Goal: Task Accomplishment & Management: Manage account settings

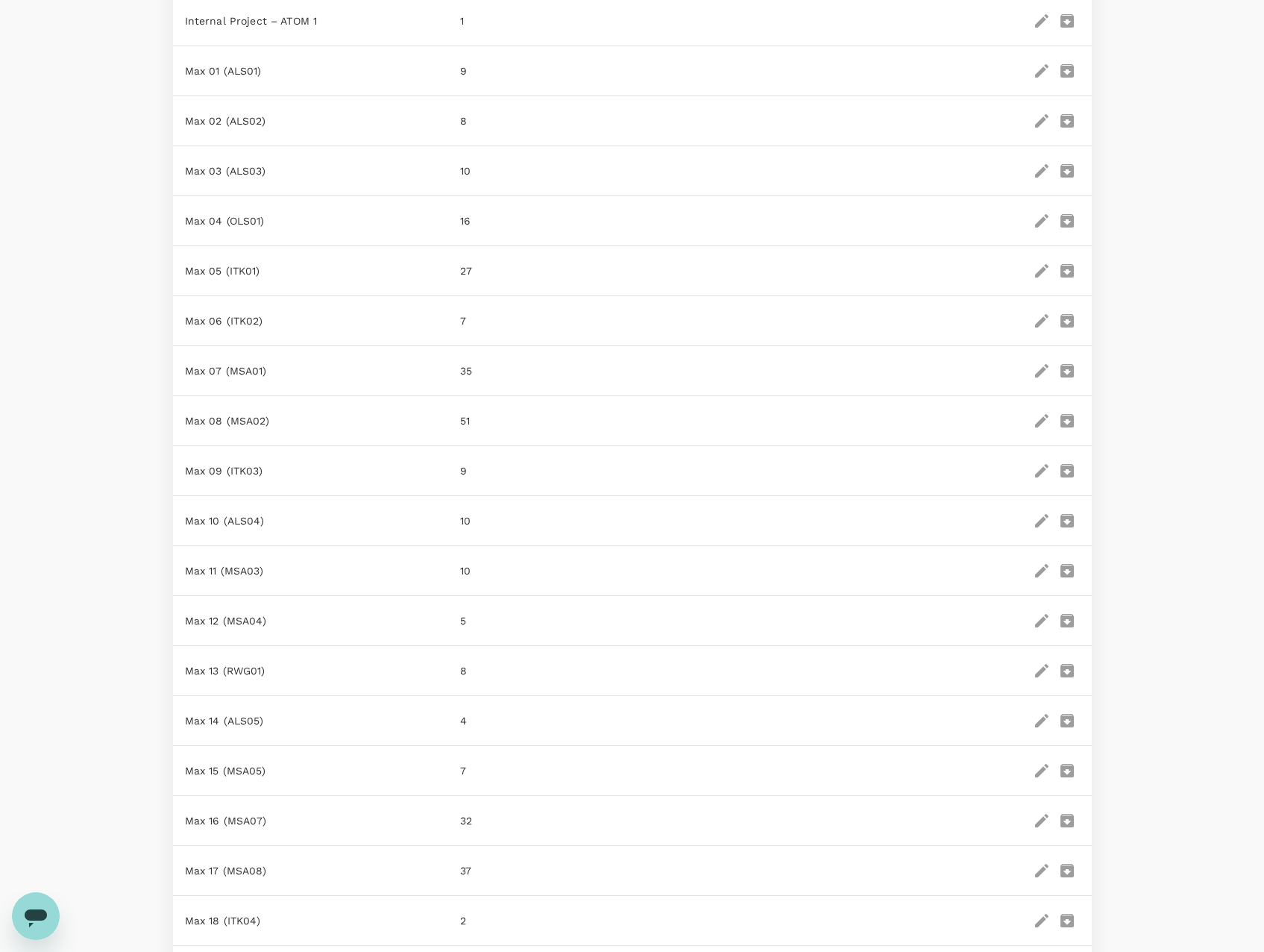
scroll to position [760, 0]
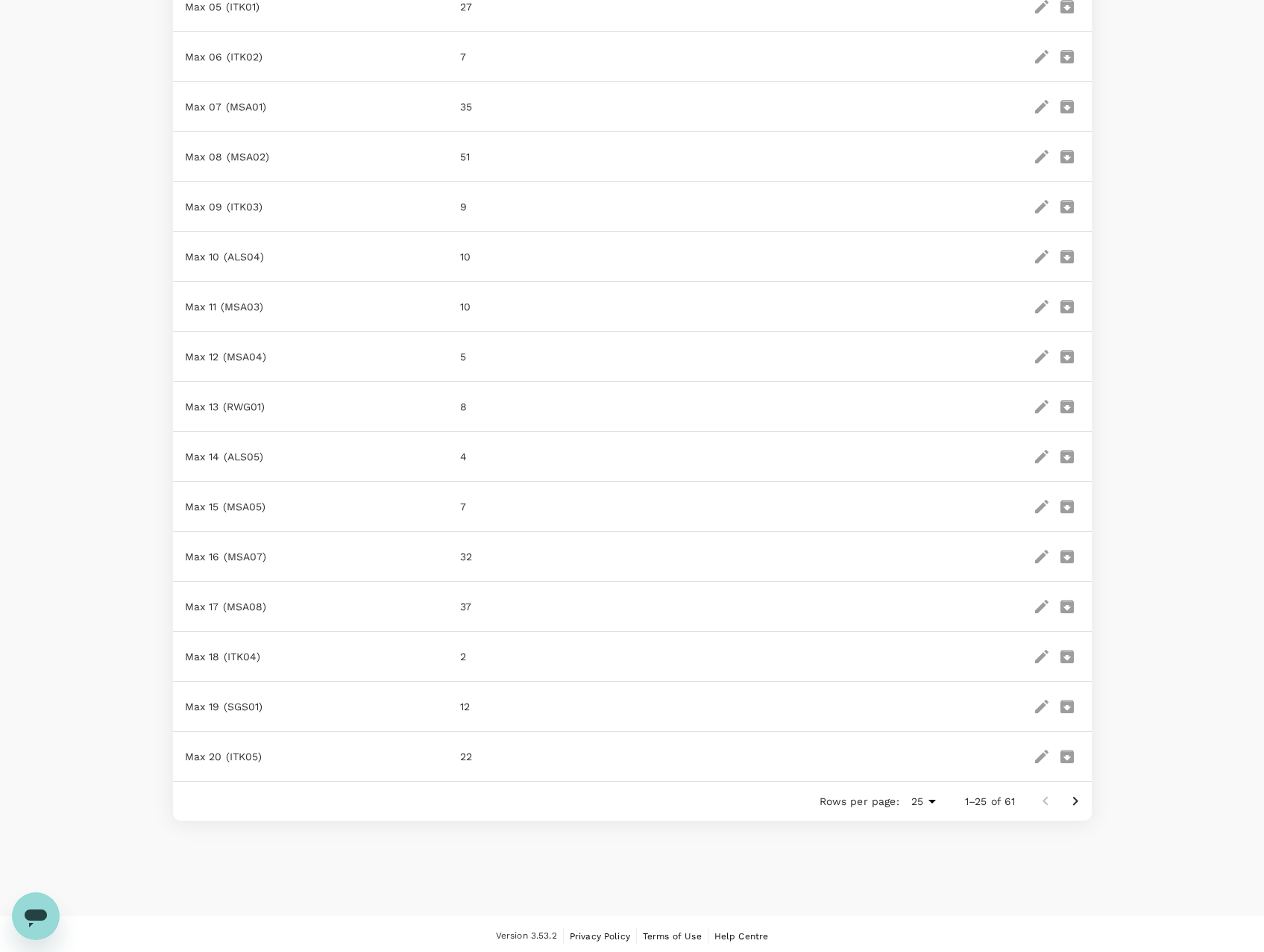
click at [1078, 795] on icon "Go to next page" at bounding box center [1075, 801] width 18 height 18
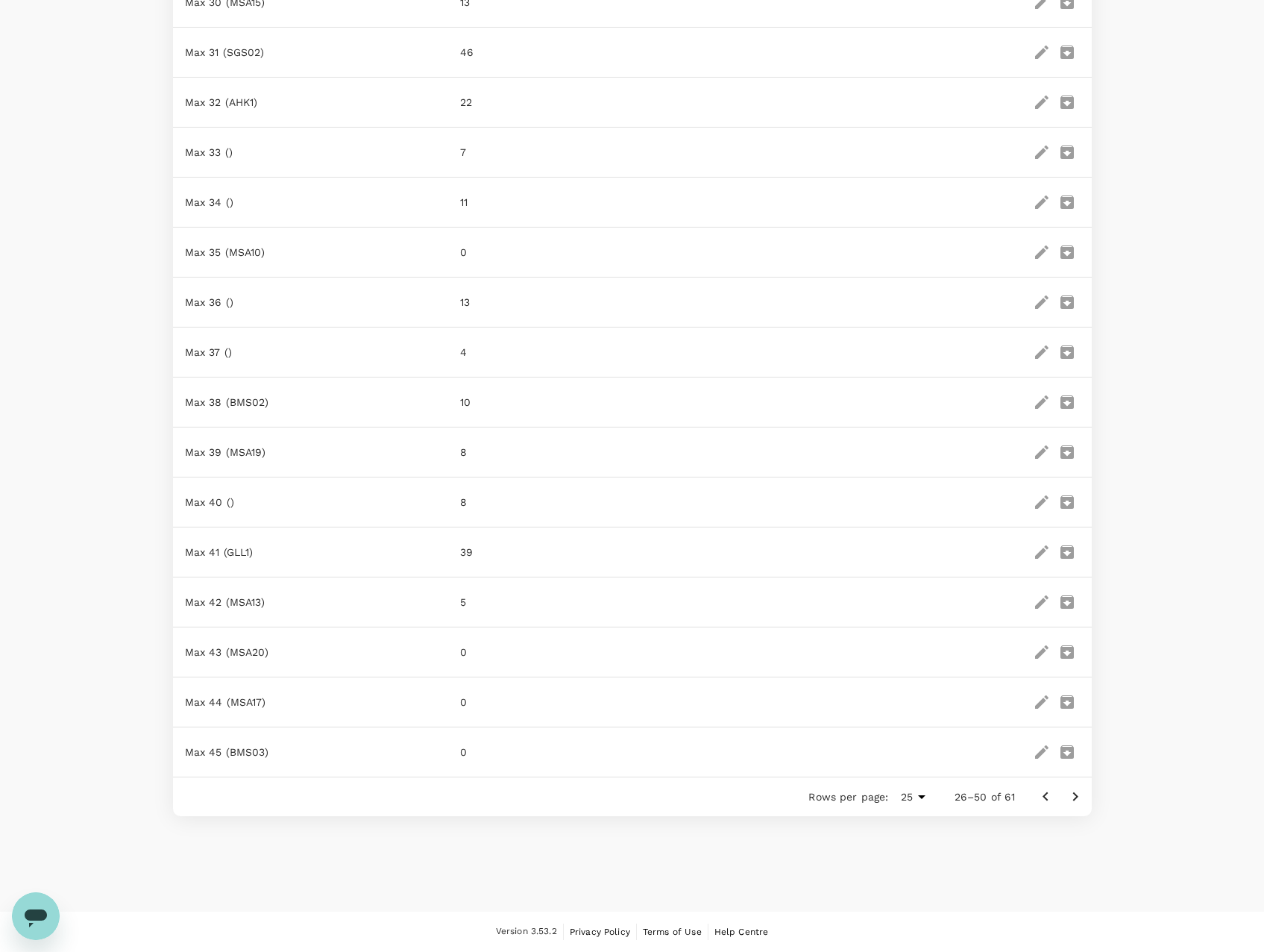
click at [1076, 800] on icon "Go to next page" at bounding box center [1075, 796] width 18 height 18
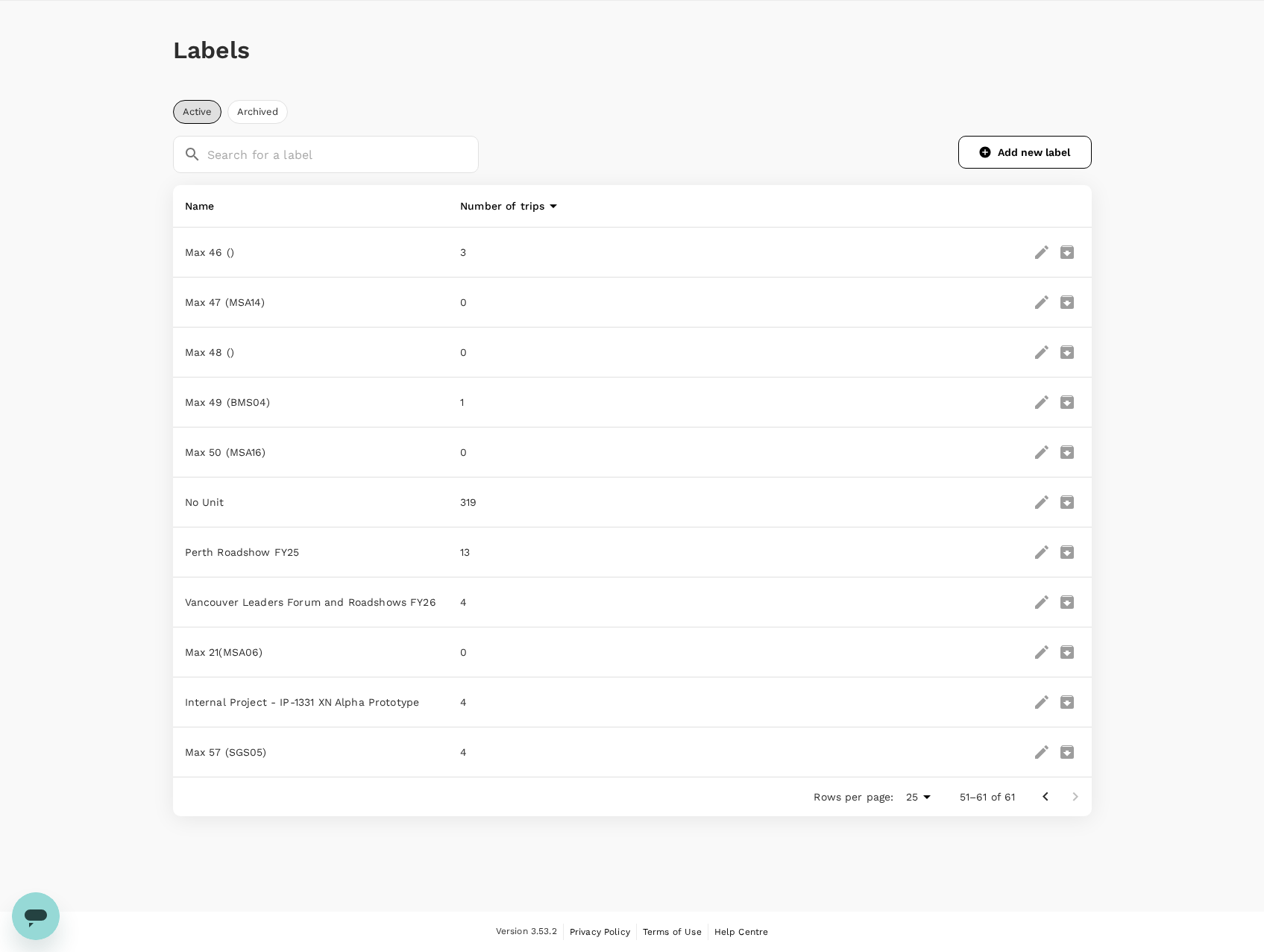
click at [1038, 600] on icon "edit" at bounding box center [1042, 602] width 18 height 18
click at [1073, 605] on icon "delete" at bounding box center [1067, 602] width 13 height 13
click at [261, 609] on p "Vancouver Leaders Forum and Roadshows FY26" at bounding box center [311, 602] width 252 height 15
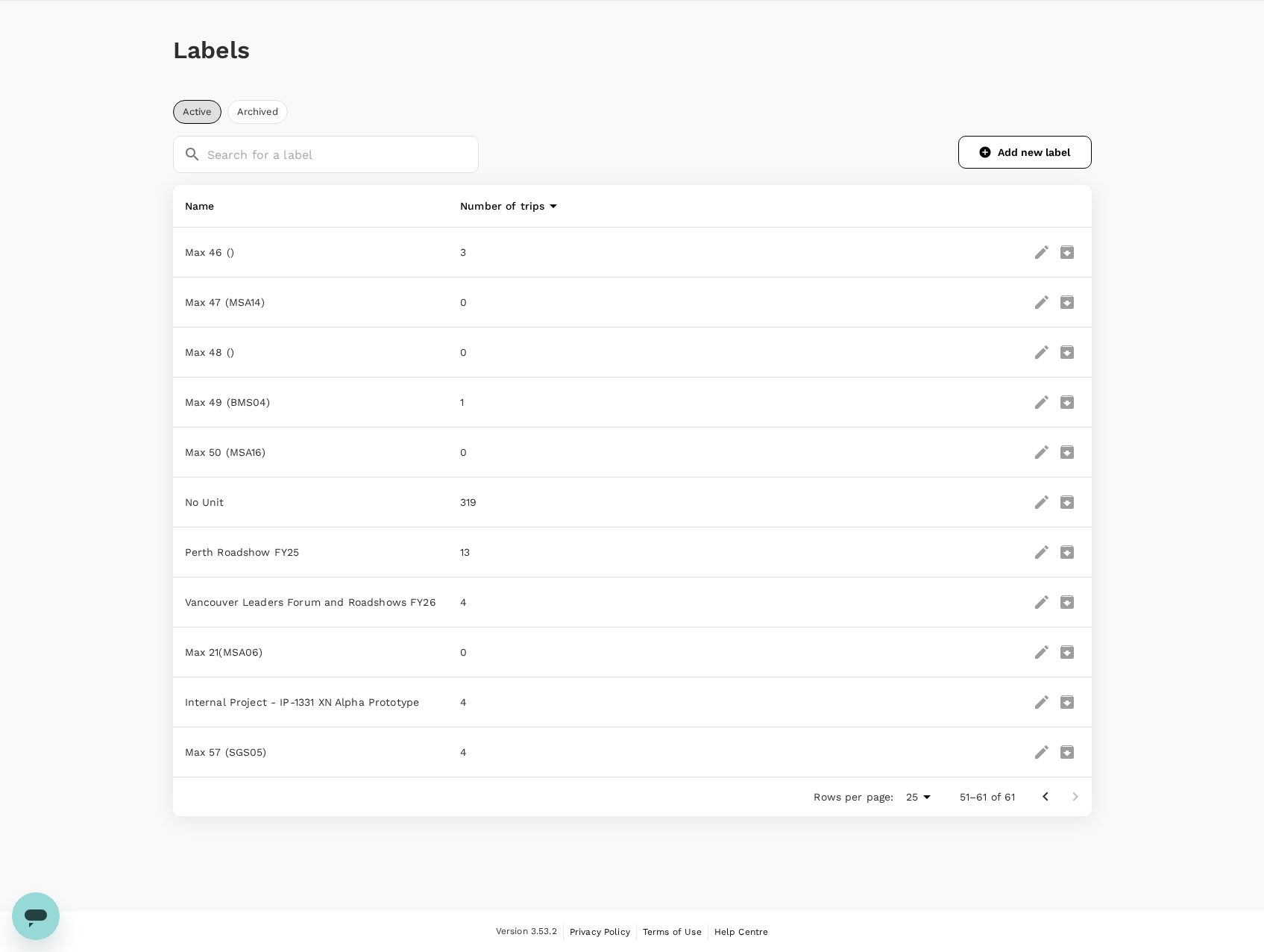
click at [272, 602] on p "Vancouver Leaders Forum and Roadshows FY26" at bounding box center [311, 602] width 252 height 15
click at [1045, 599] on icon "edit" at bounding box center [1042, 602] width 18 height 18
click at [663, 951] on div at bounding box center [632, 952] width 1264 height 0
click at [1043, 796] on icon "Go to previous page" at bounding box center [1045, 796] width 18 height 18
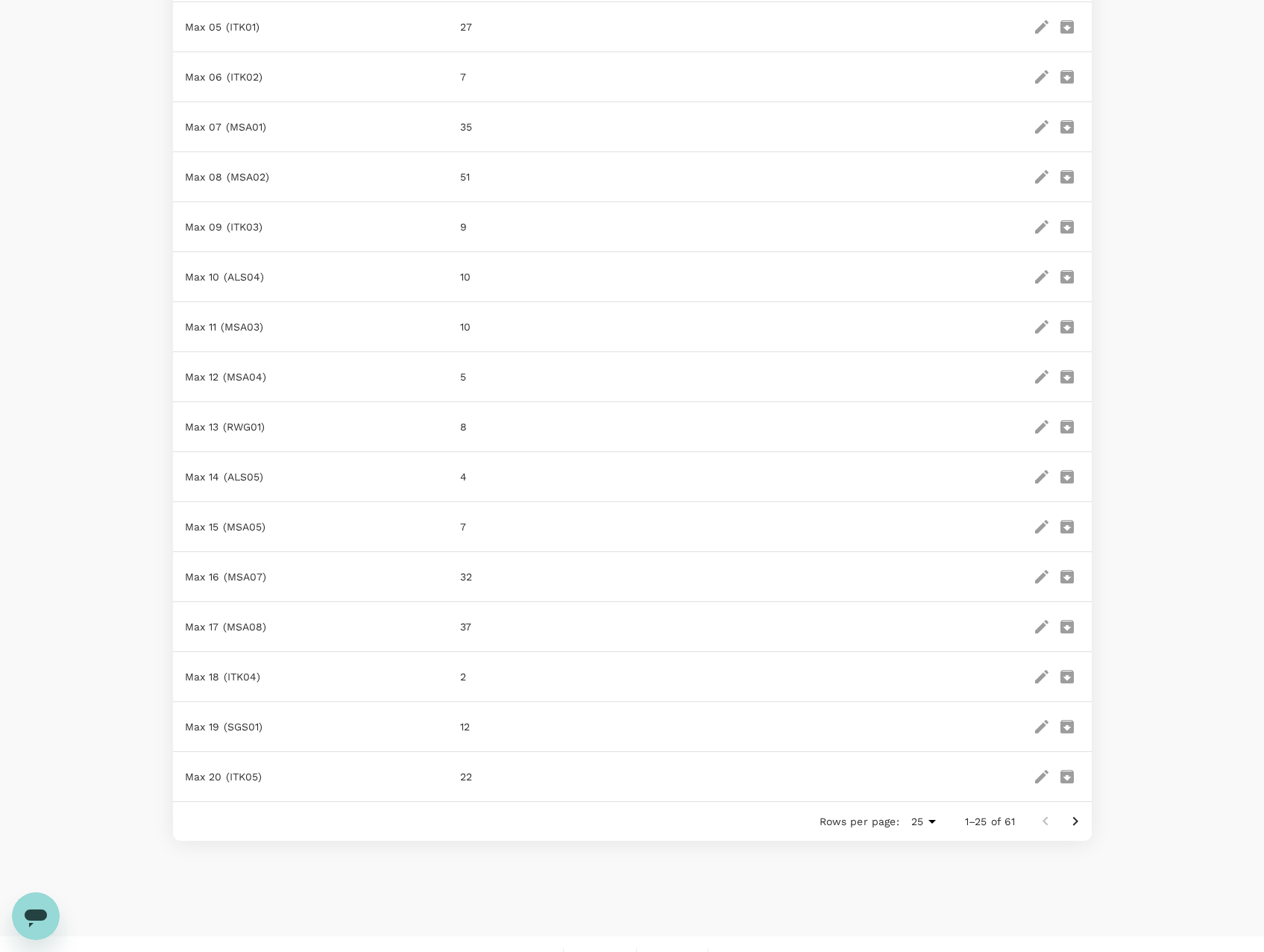
scroll to position [760, 0]
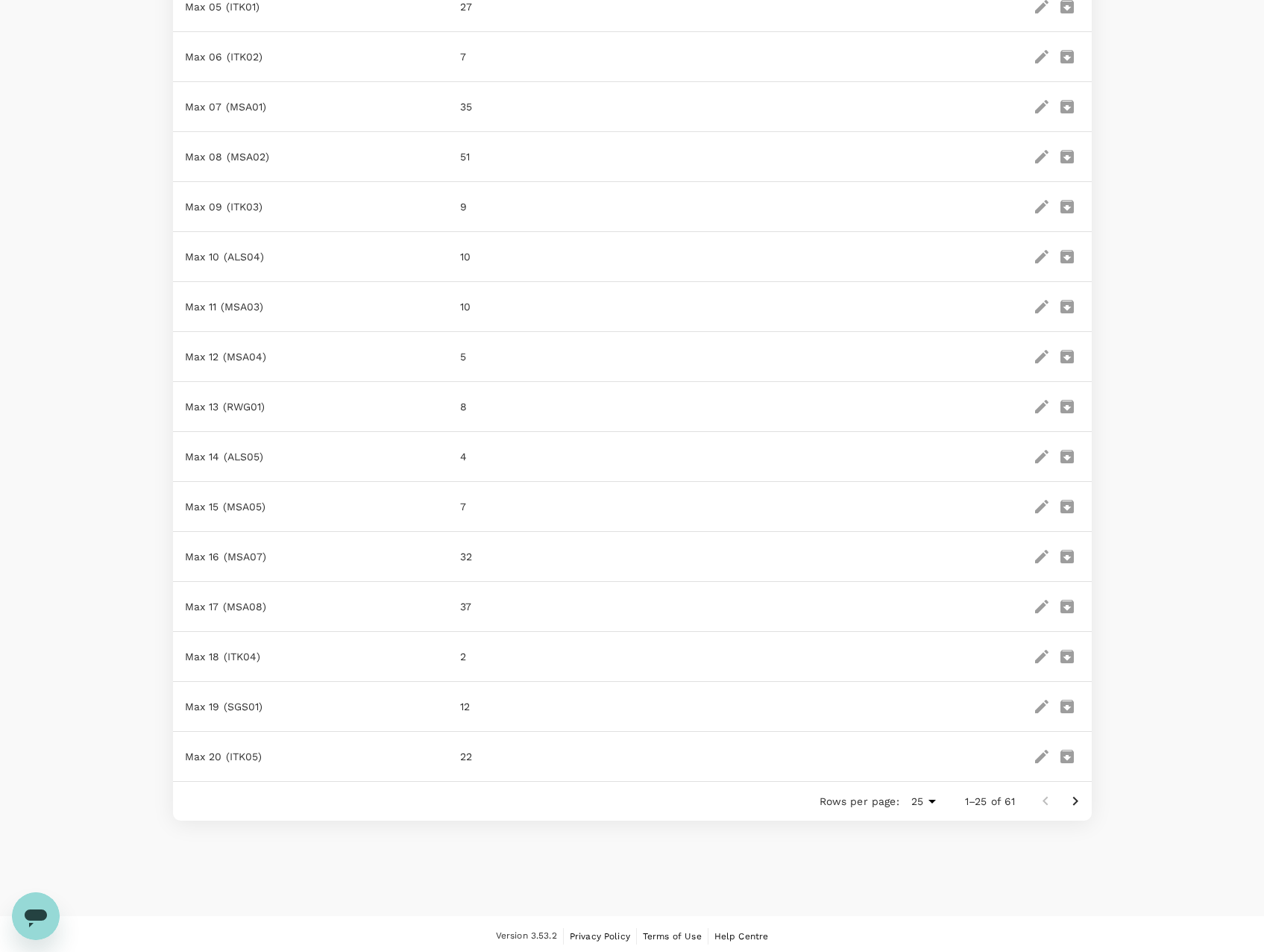
click at [1083, 793] on icon "Go to next page" at bounding box center [1075, 801] width 18 height 18
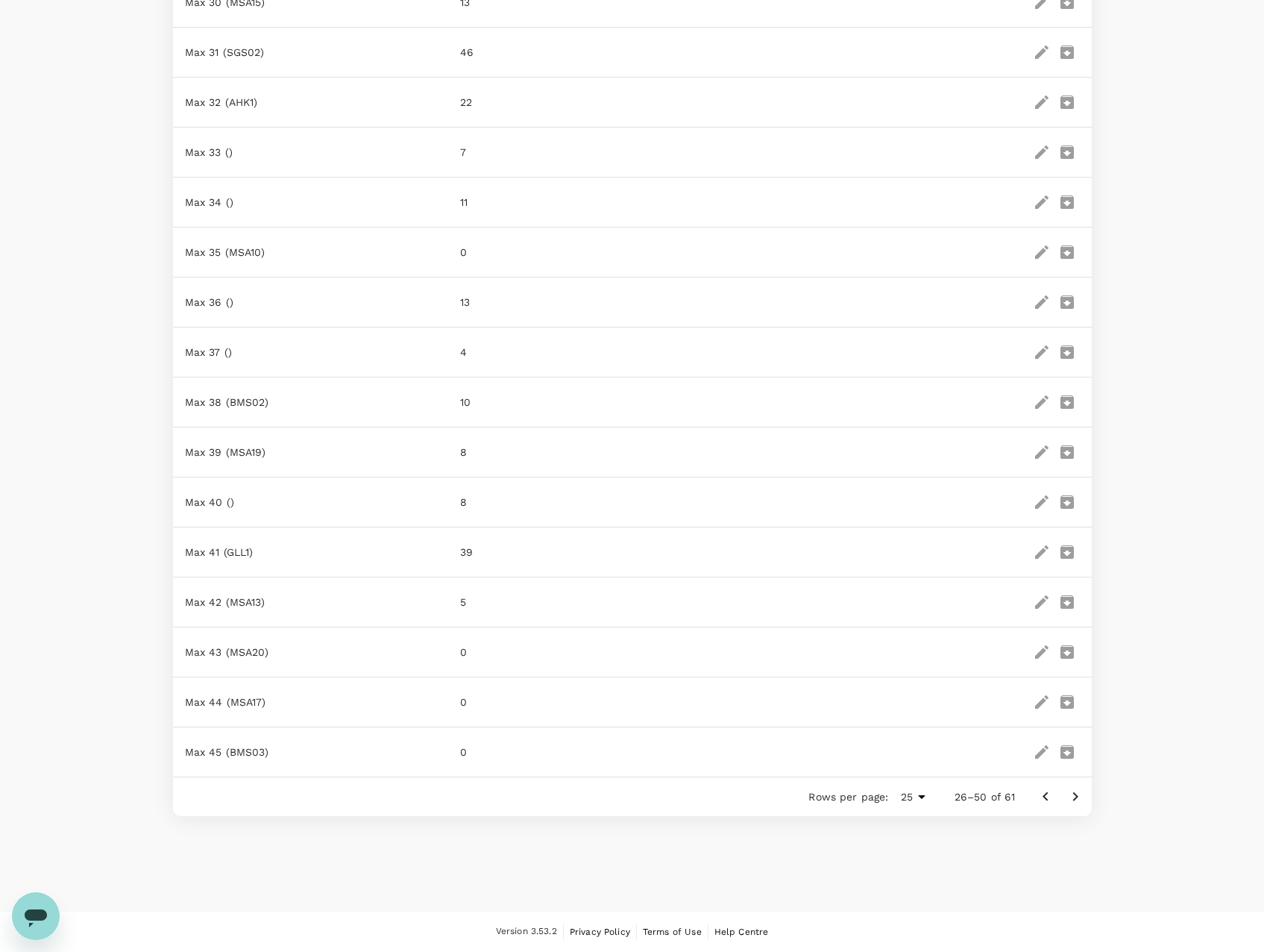
click at [1083, 796] on icon "Go to next page" at bounding box center [1075, 796] width 18 height 18
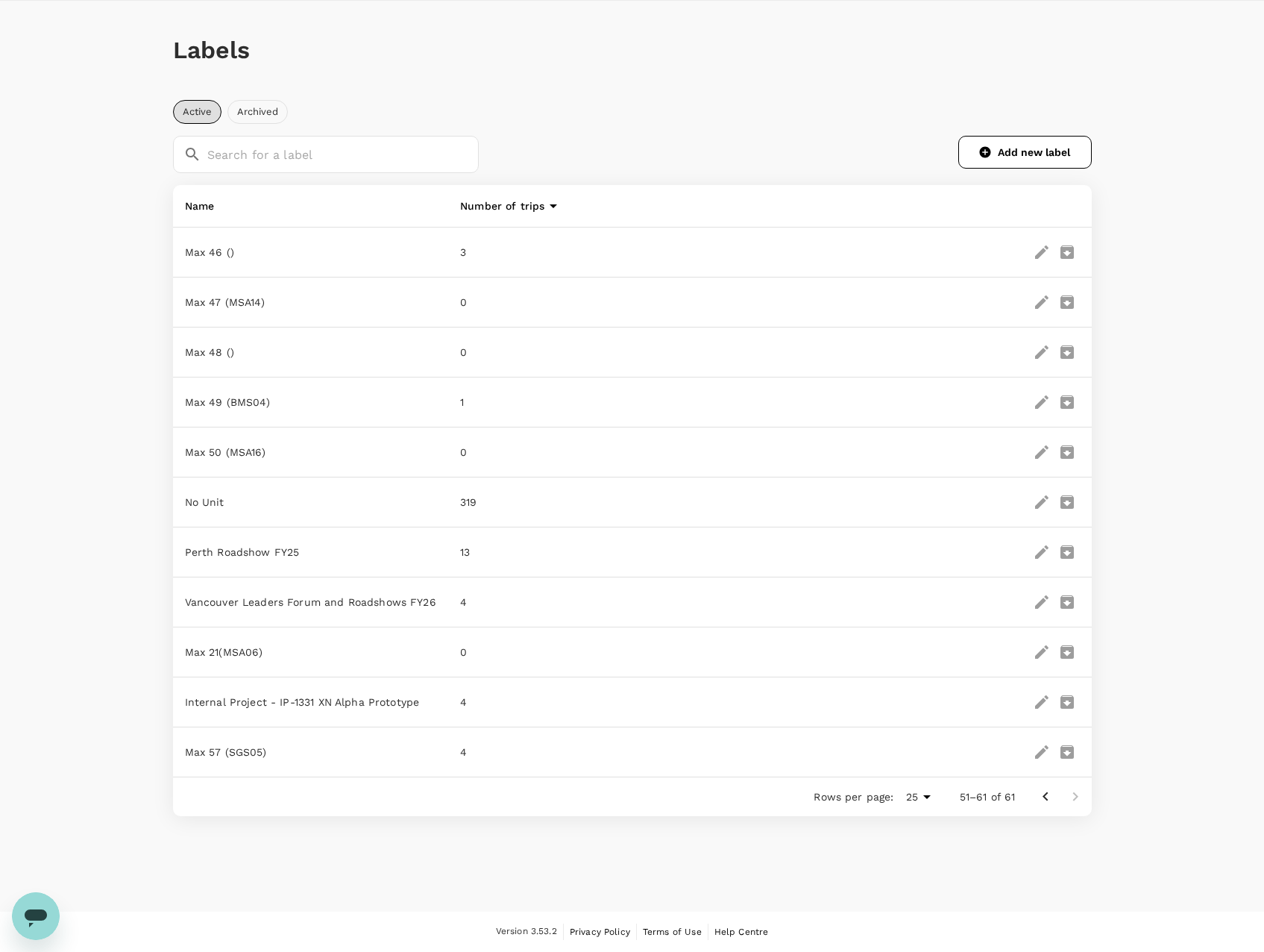
click at [256, 116] on button "Archived" at bounding box center [257, 112] width 60 height 24
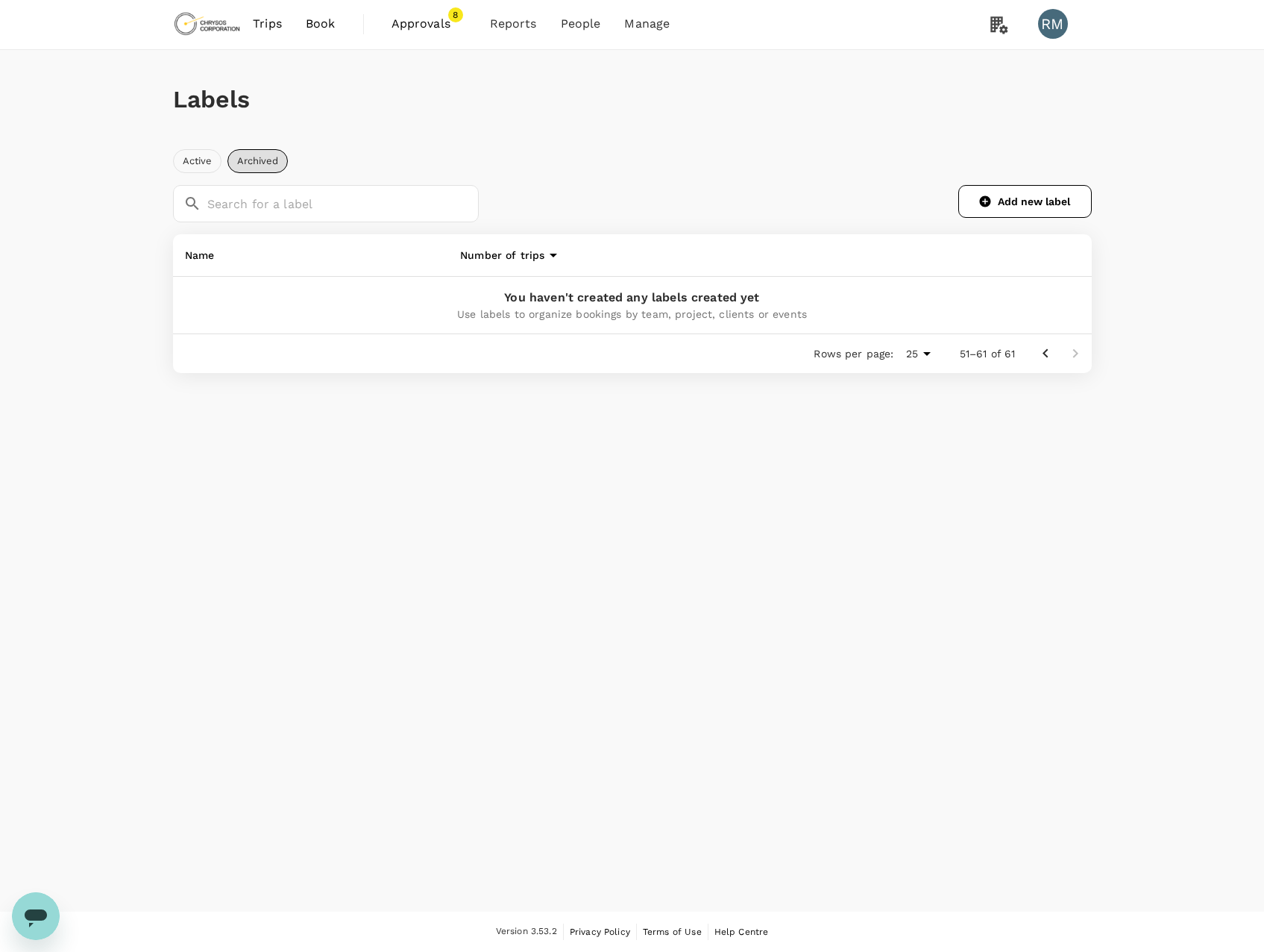
click at [193, 160] on button "Active" at bounding box center [197, 161] width 48 height 24
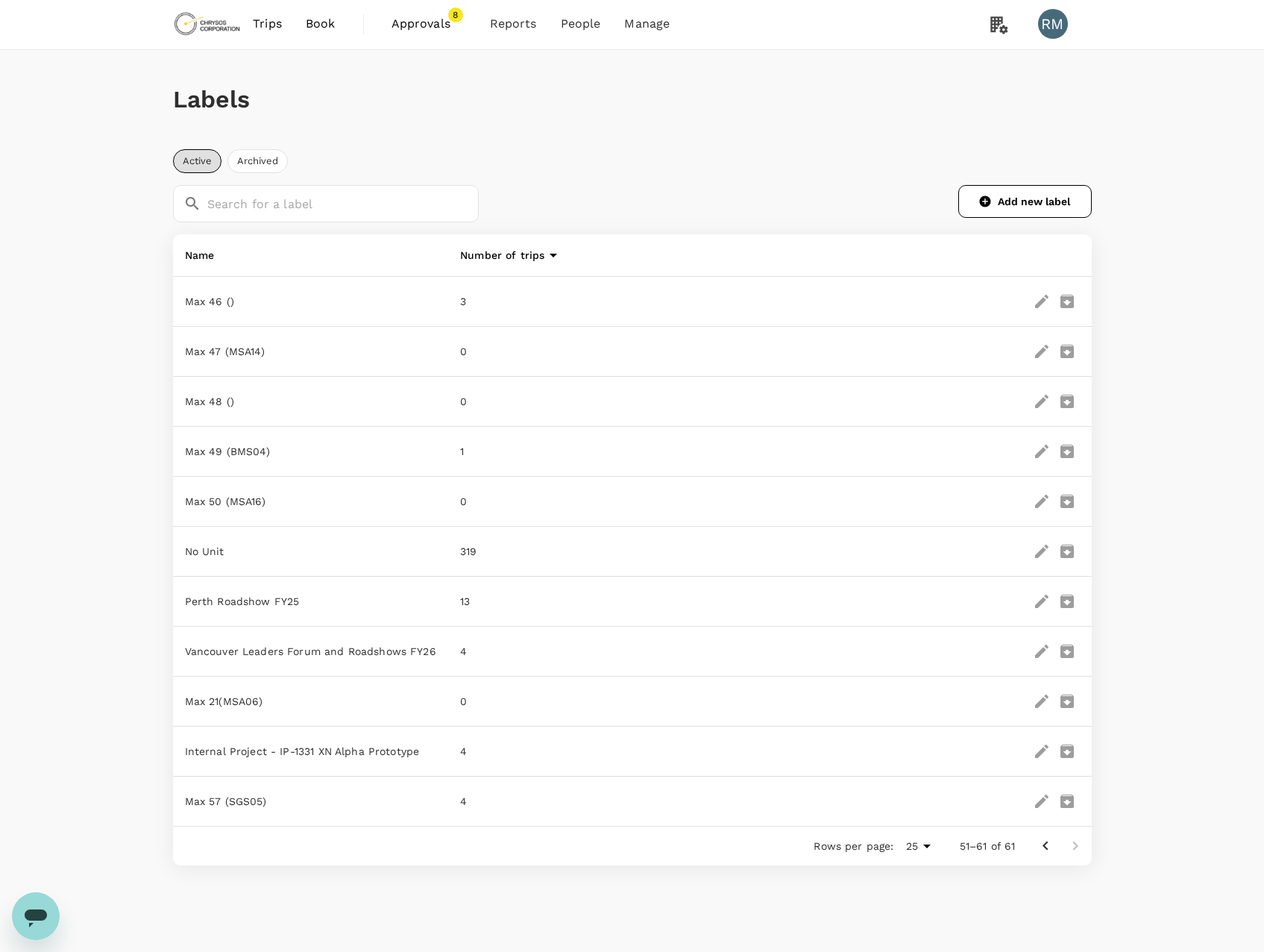
click at [1040, 699] on icon "edit" at bounding box center [1042, 701] width 18 height 18
type input "Max 21 (MSA06)"
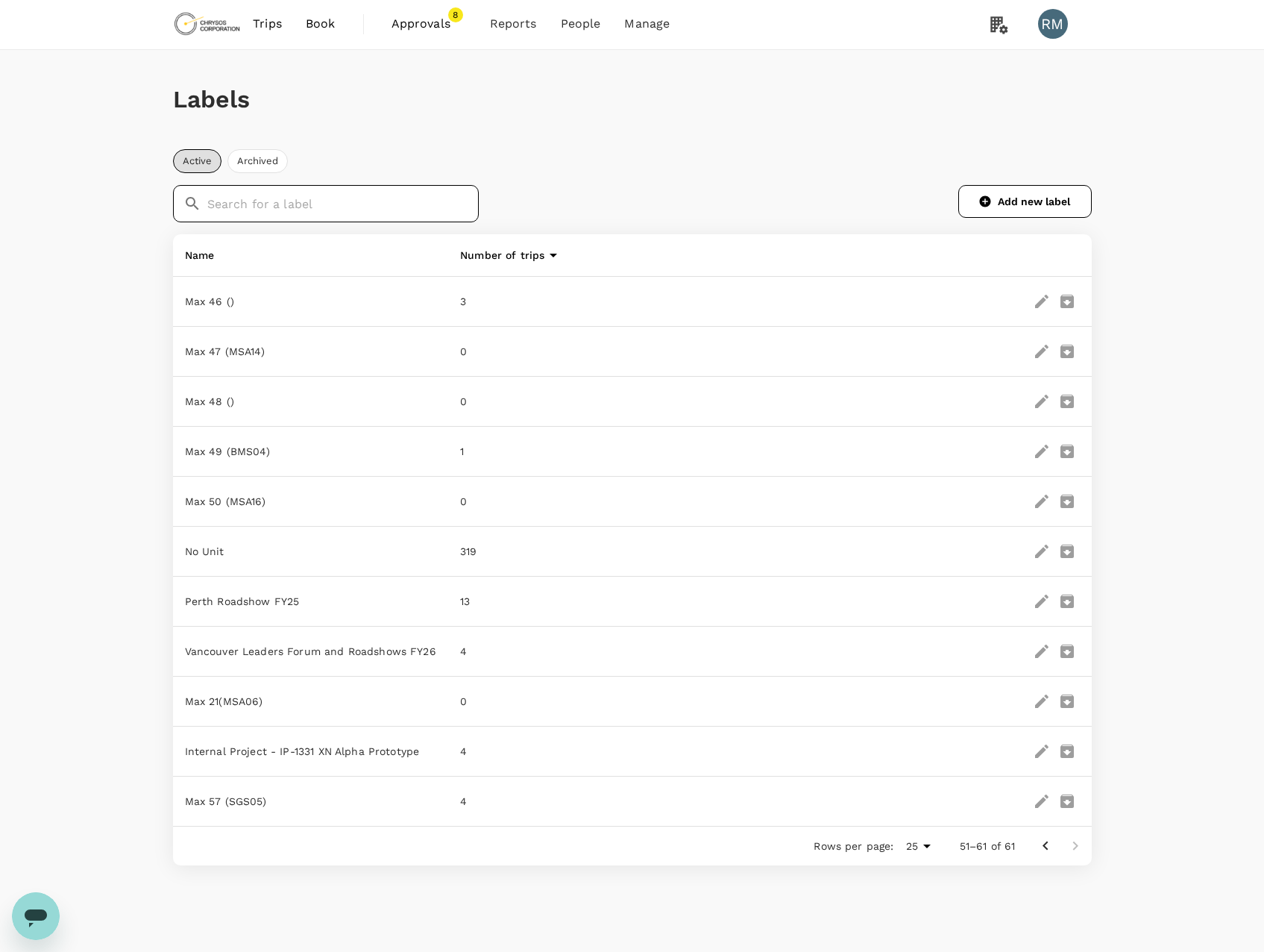
click at [390, 203] on input "text" at bounding box center [343, 203] width 272 height 38
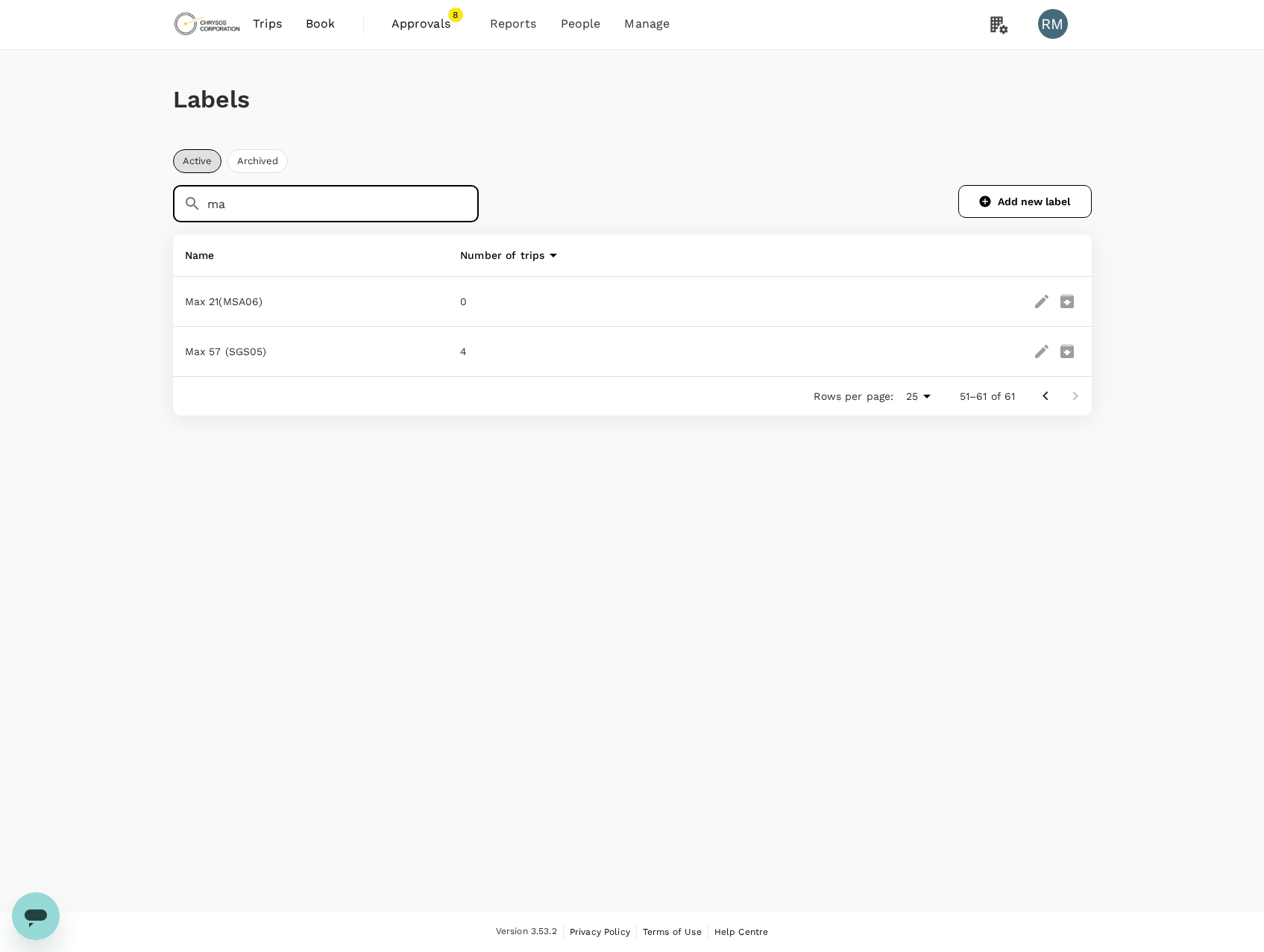
type input "m"
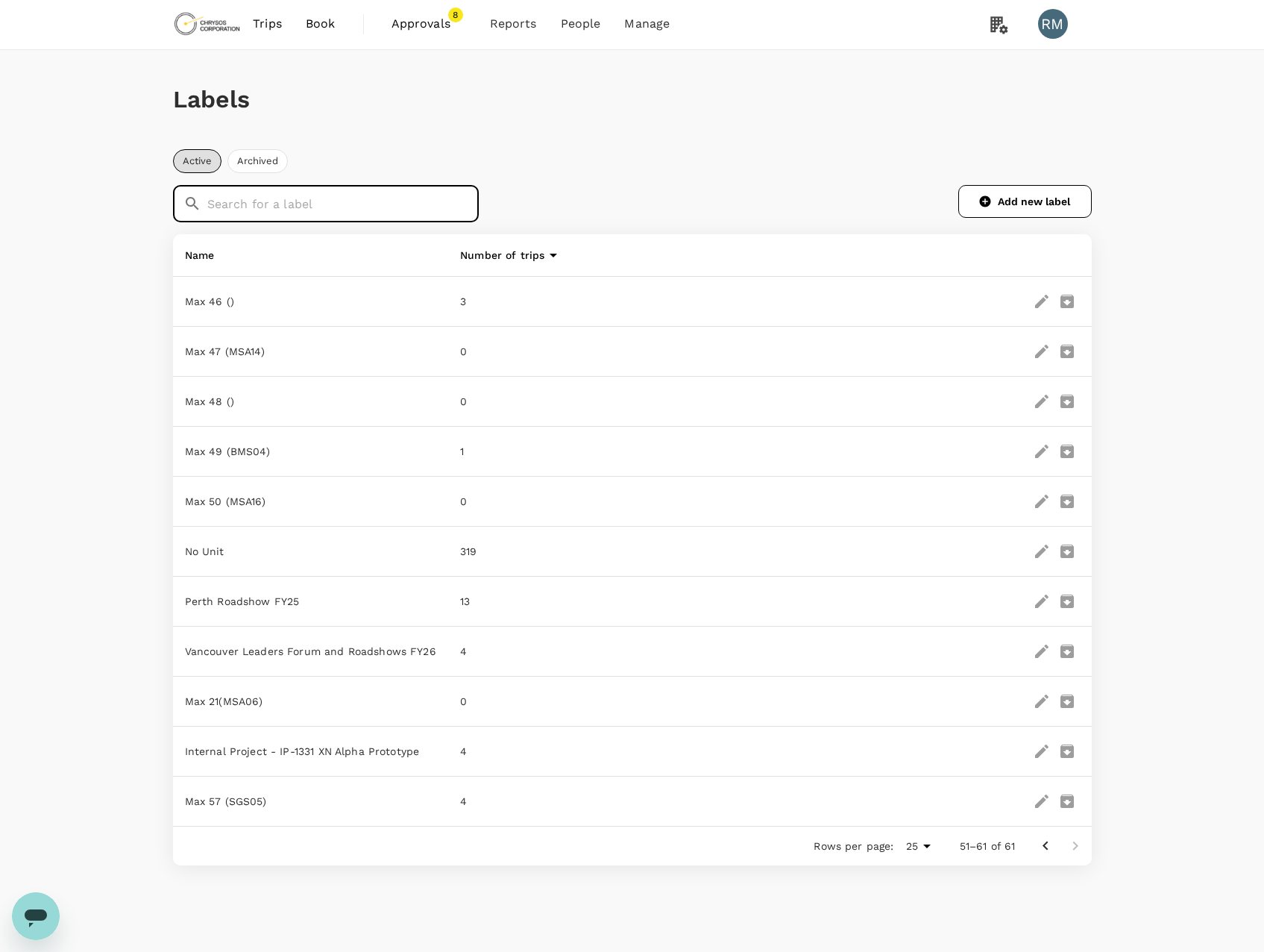
click at [196, 256] on th "Name" at bounding box center [311, 255] width 276 height 42
click at [204, 257] on th "Name" at bounding box center [311, 255] width 276 height 42
click at [1047, 851] on icon "Go to previous page" at bounding box center [1045, 846] width 5 height 9
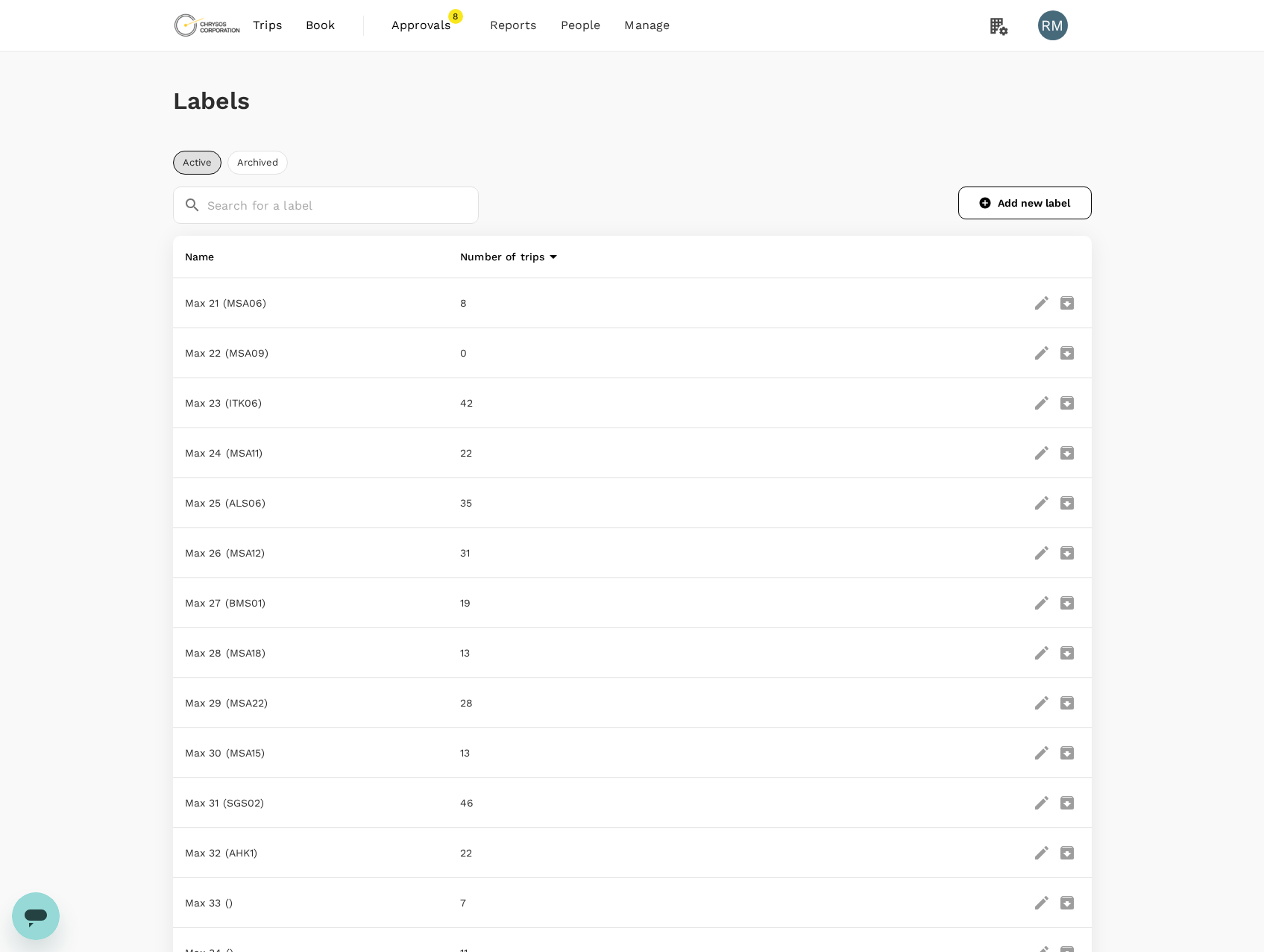
click at [1043, 301] on icon "edit" at bounding box center [1041, 303] width 13 height 13
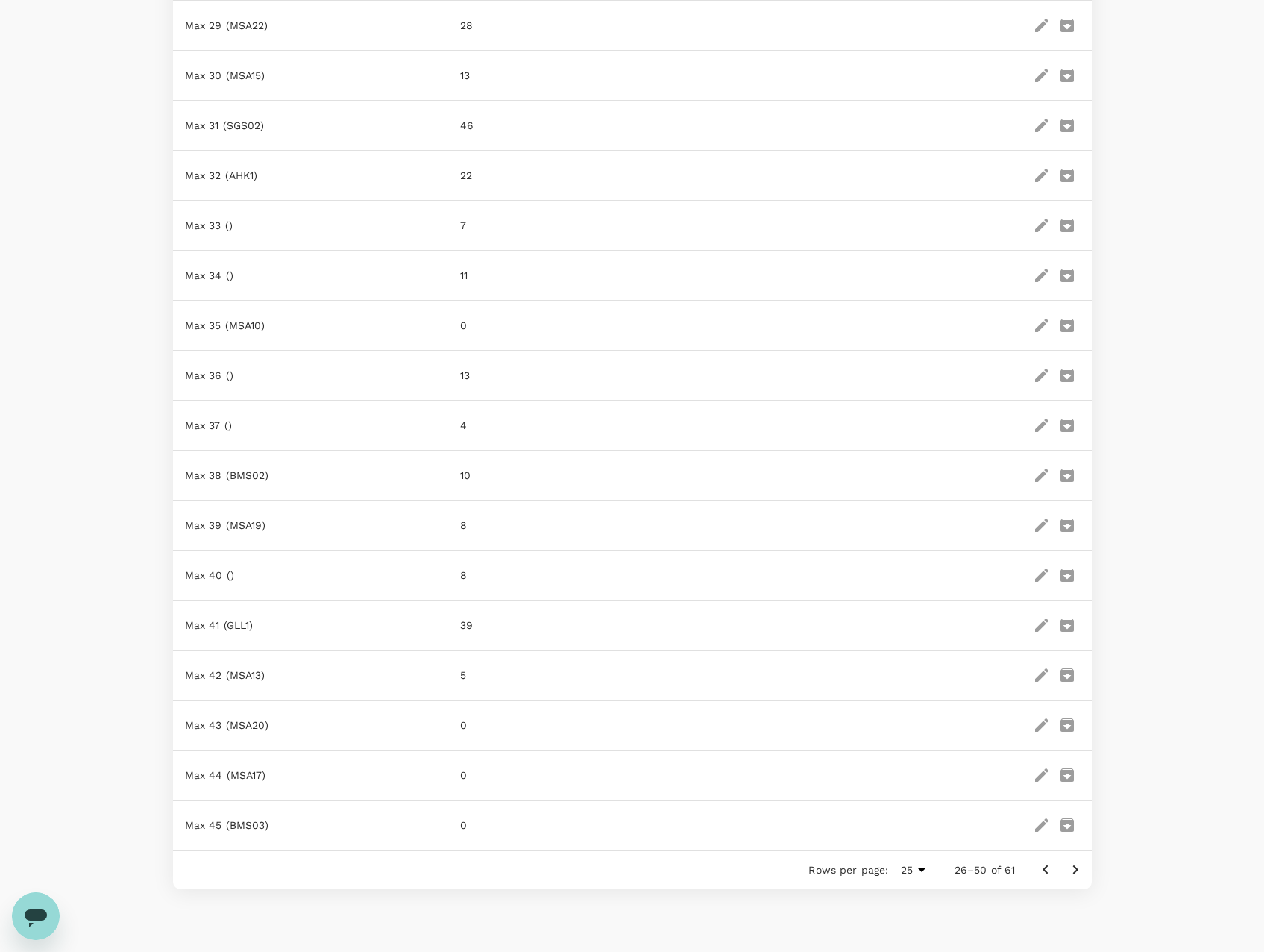
scroll to position [750, 0]
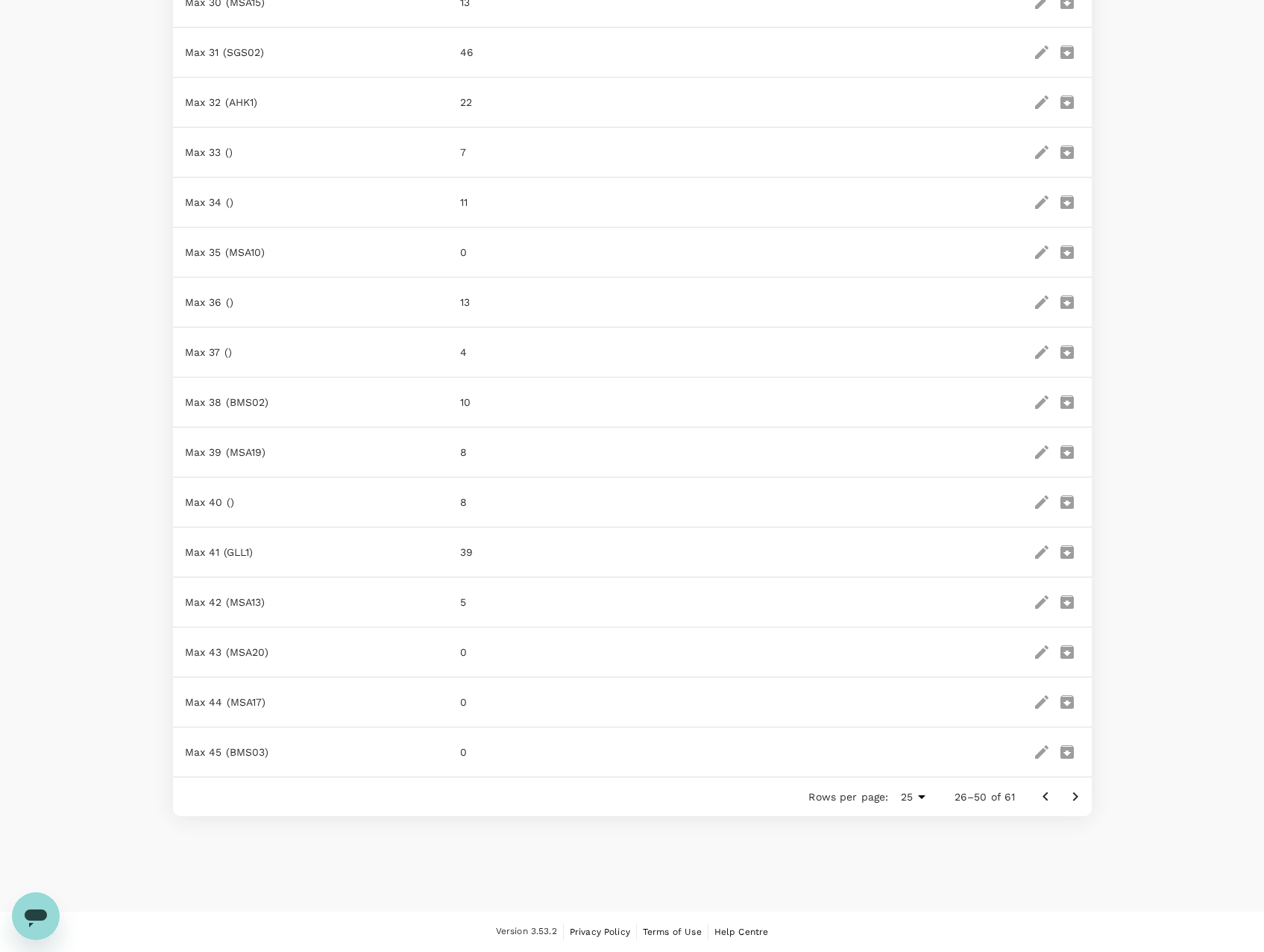
click at [1073, 800] on icon "Go to next page" at bounding box center [1075, 796] width 5 height 9
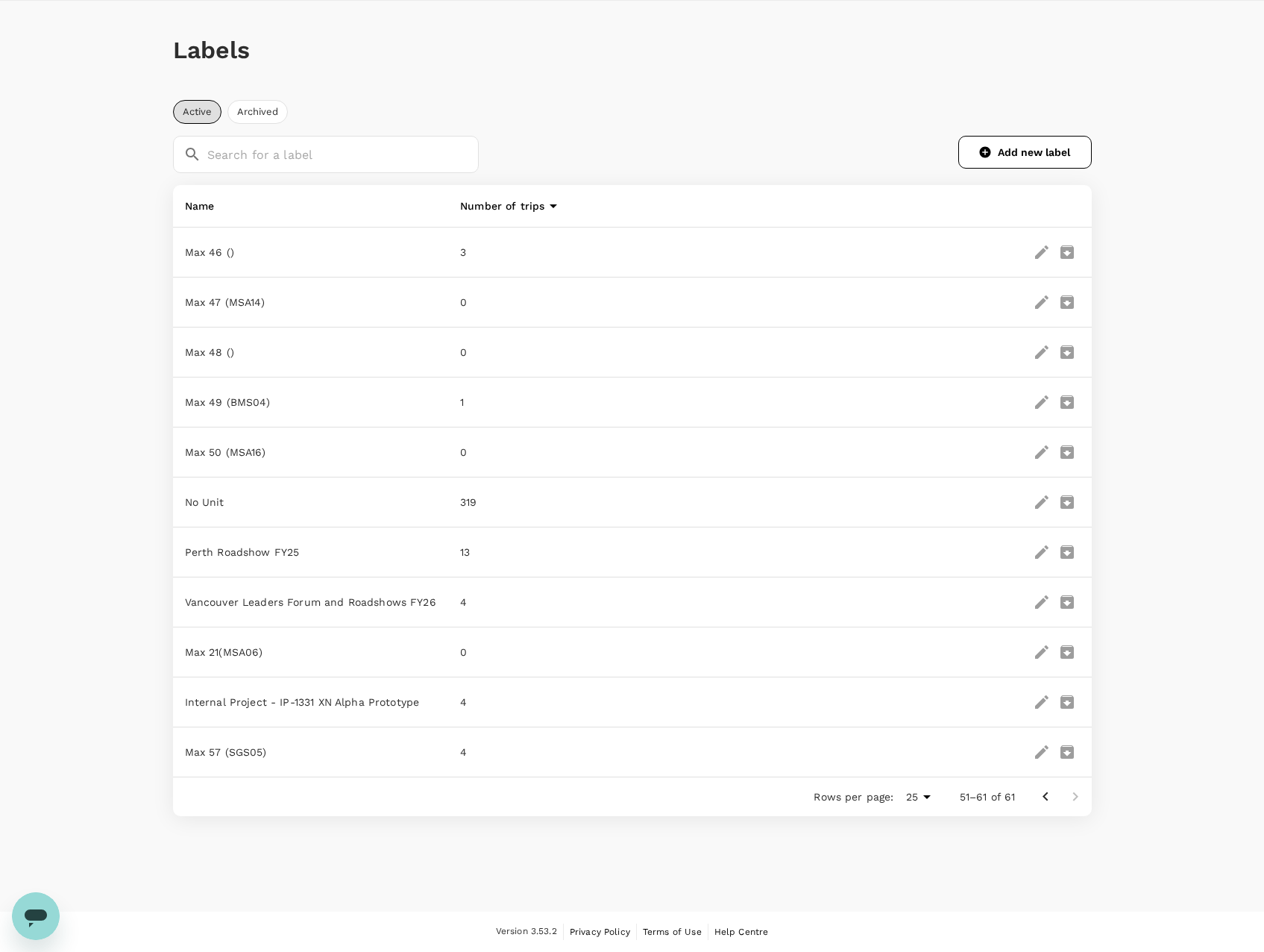
click at [551, 204] on icon at bounding box center [553, 206] width 18 height 18
click at [548, 202] on icon at bounding box center [553, 206] width 18 height 18
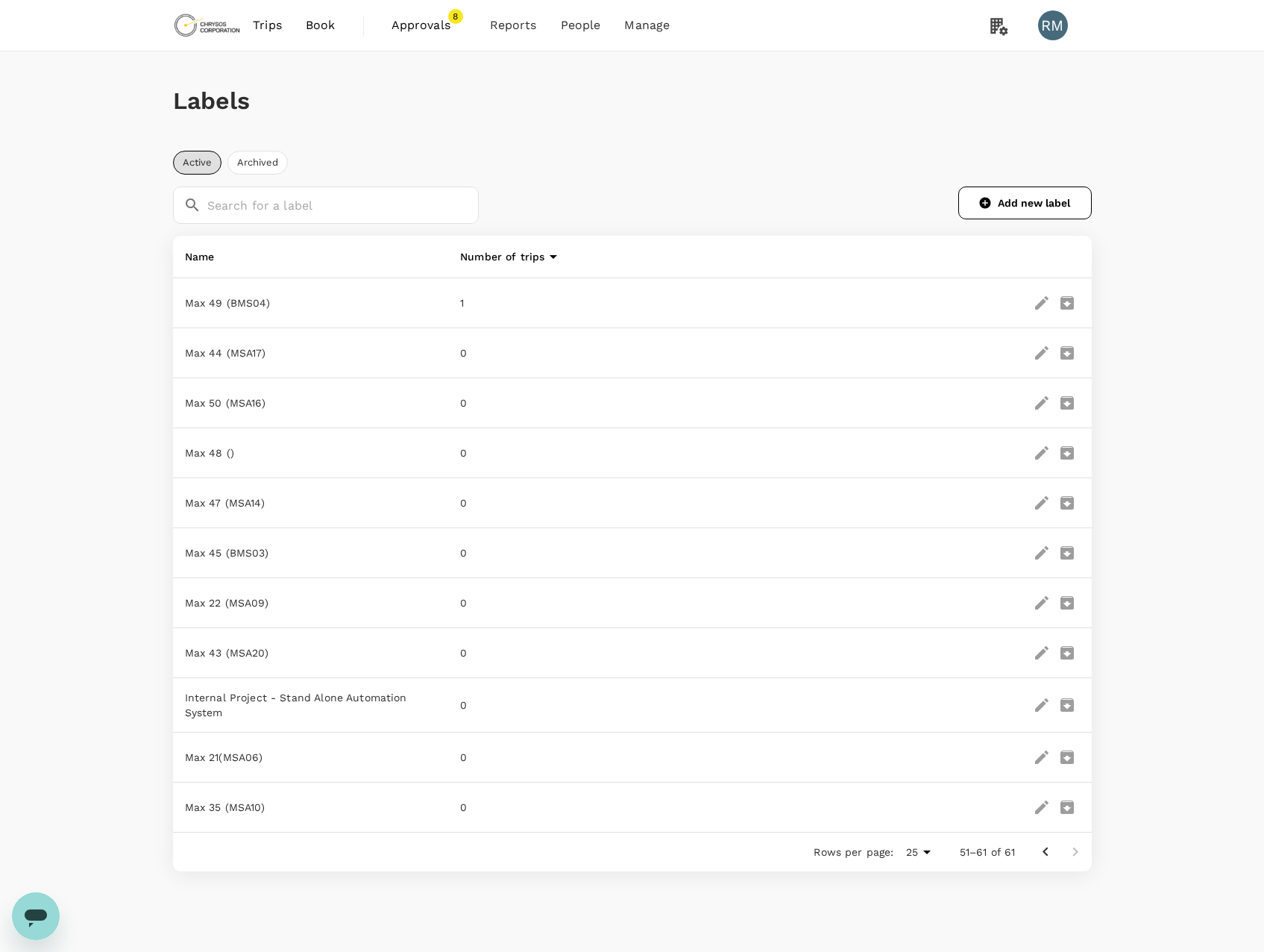
scroll to position [56, 0]
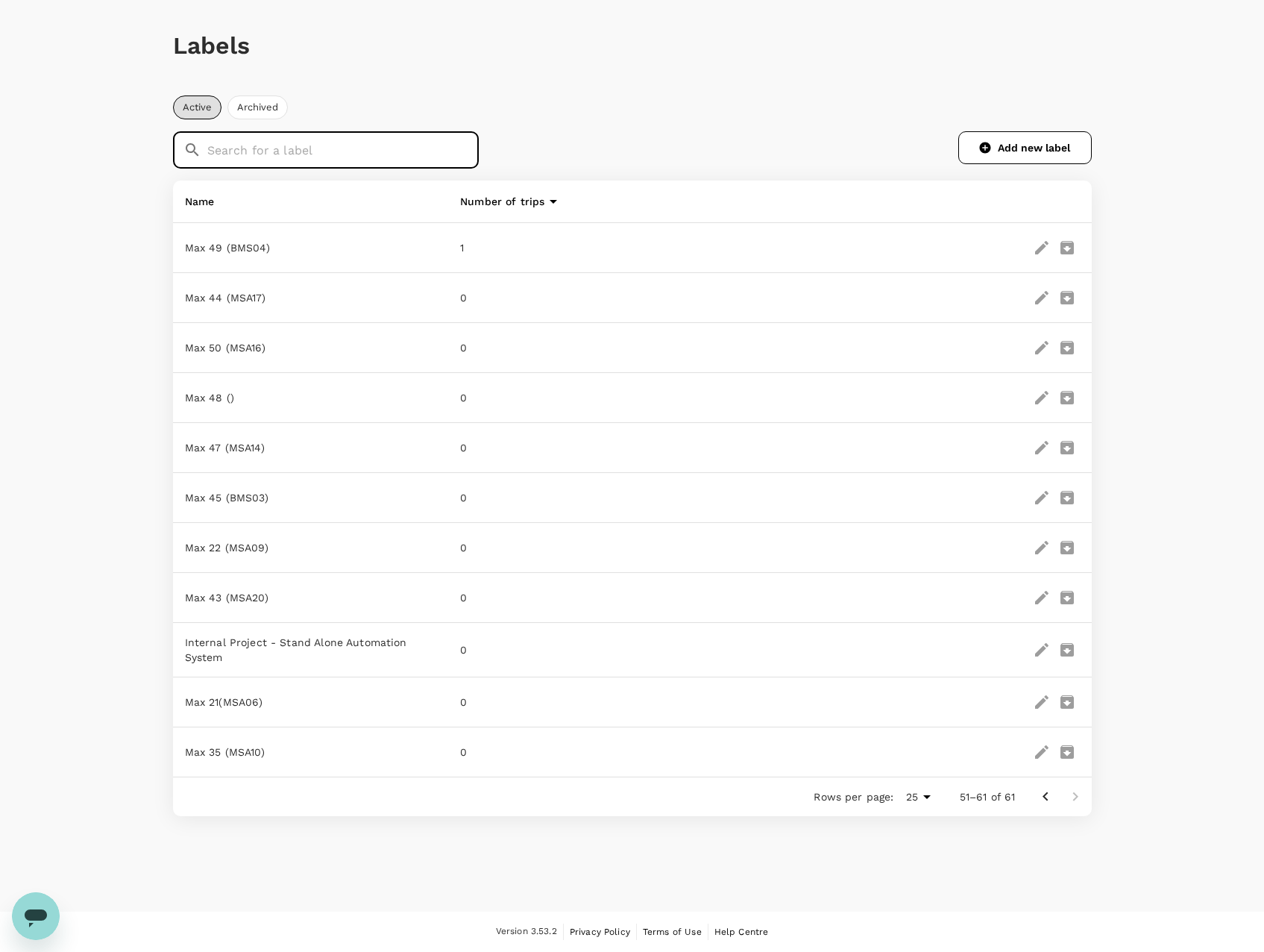
click at [394, 160] on input "text" at bounding box center [343, 150] width 272 height 38
type input "max 21"
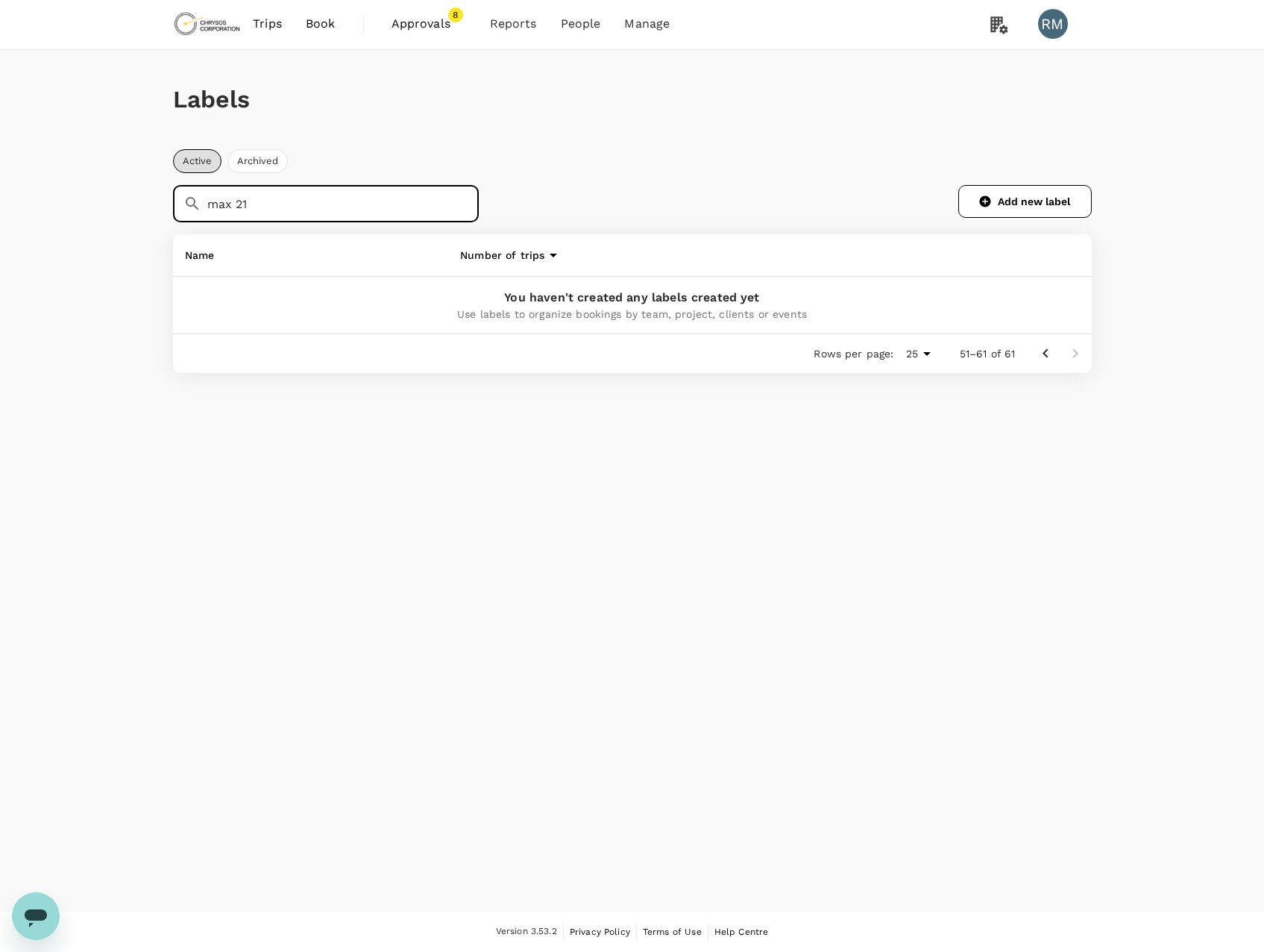
drag, startPoint x: 274, startPoint y: 205, endPoint x: 171, endPoint y: 207, distance: 103.0
click at [174, 205] on div "​ max 21 ​" at bounding box center [326, 203] width 307 height 38
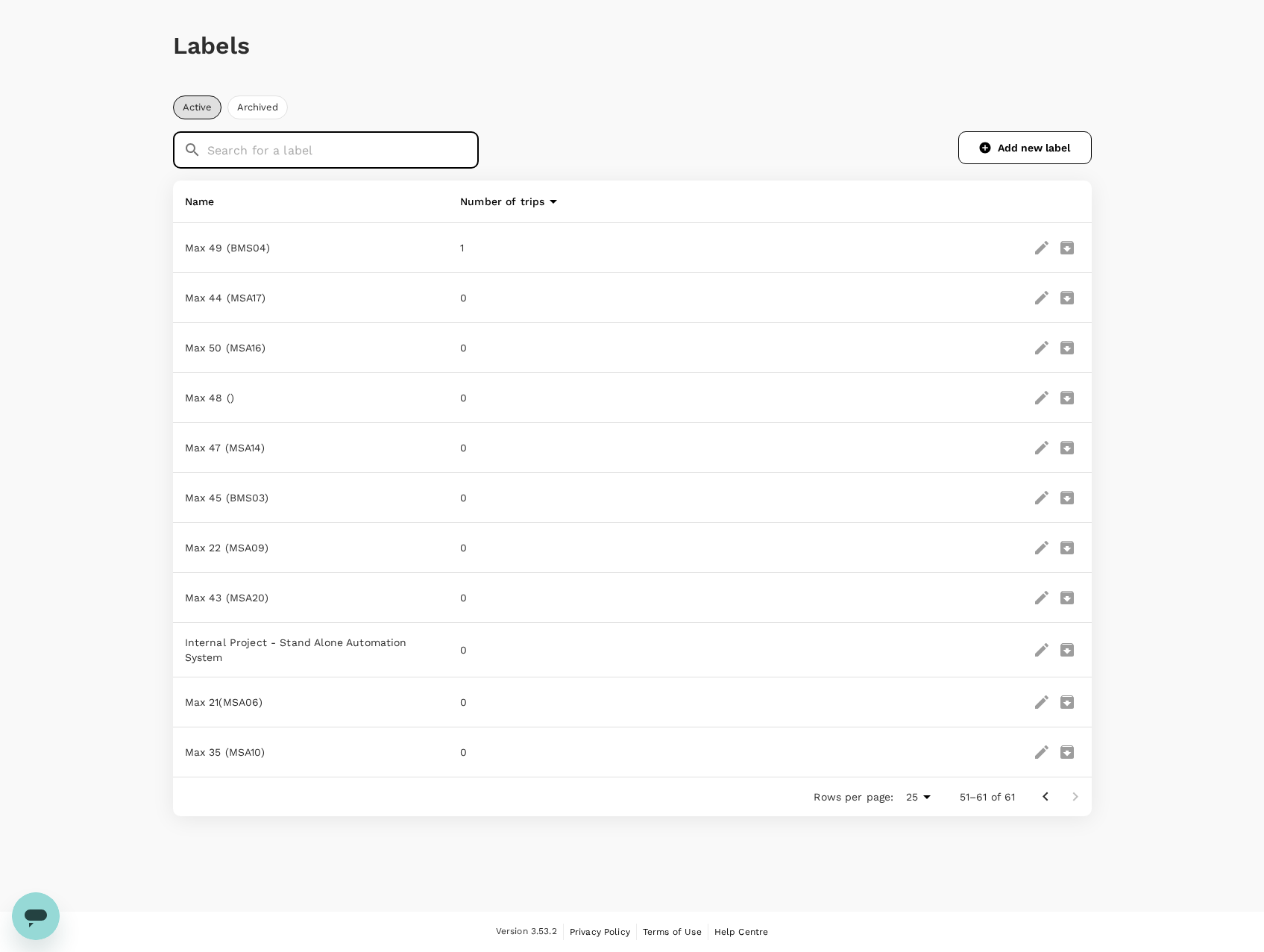
click at [1075, 702] on icon "delete" at bounding box center [1067, 702] width 18 height 18
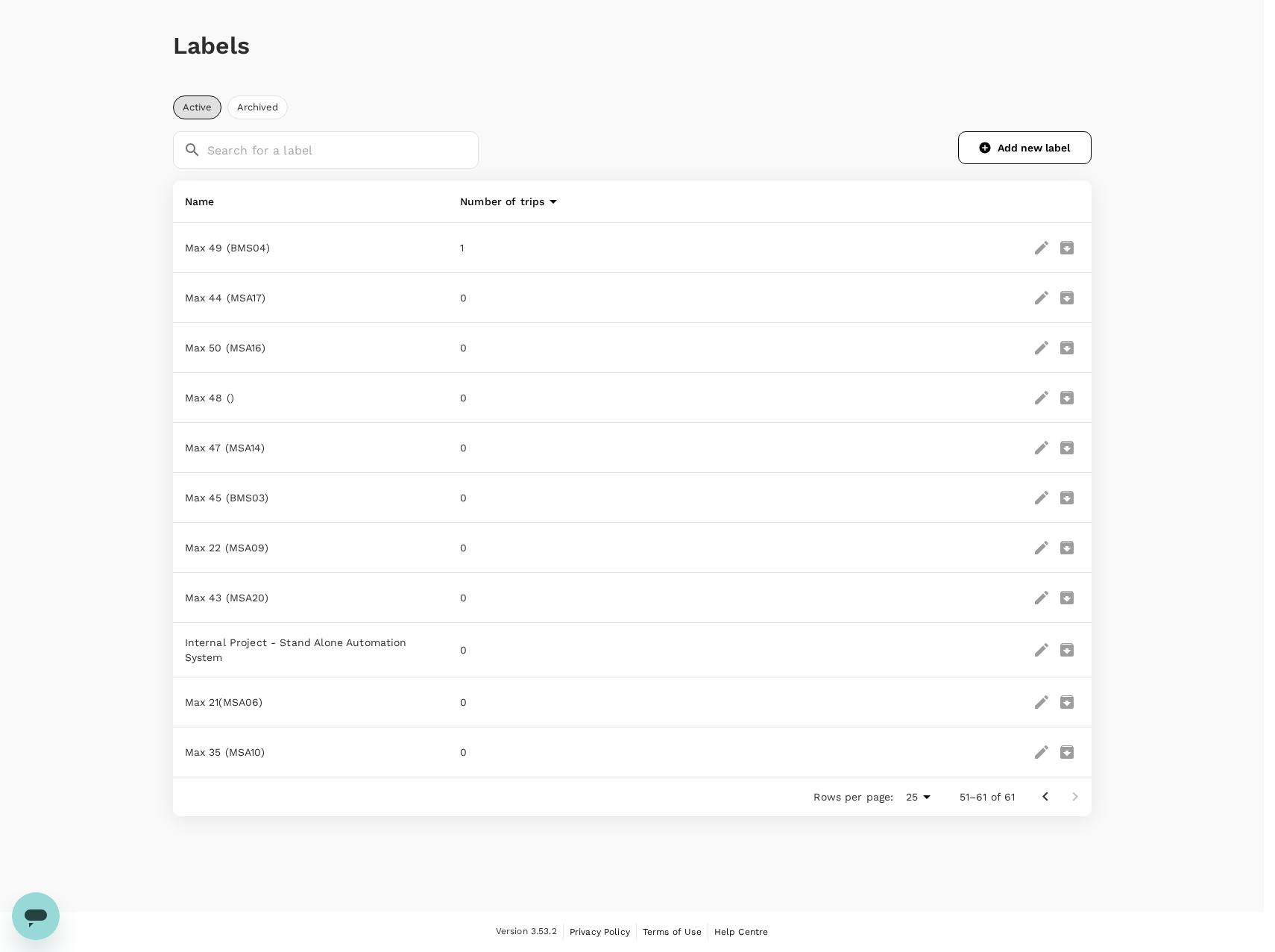
click at [1043, 799] on icon "Go to previous page" at bounding box center [1045, 796] width 18 height 18
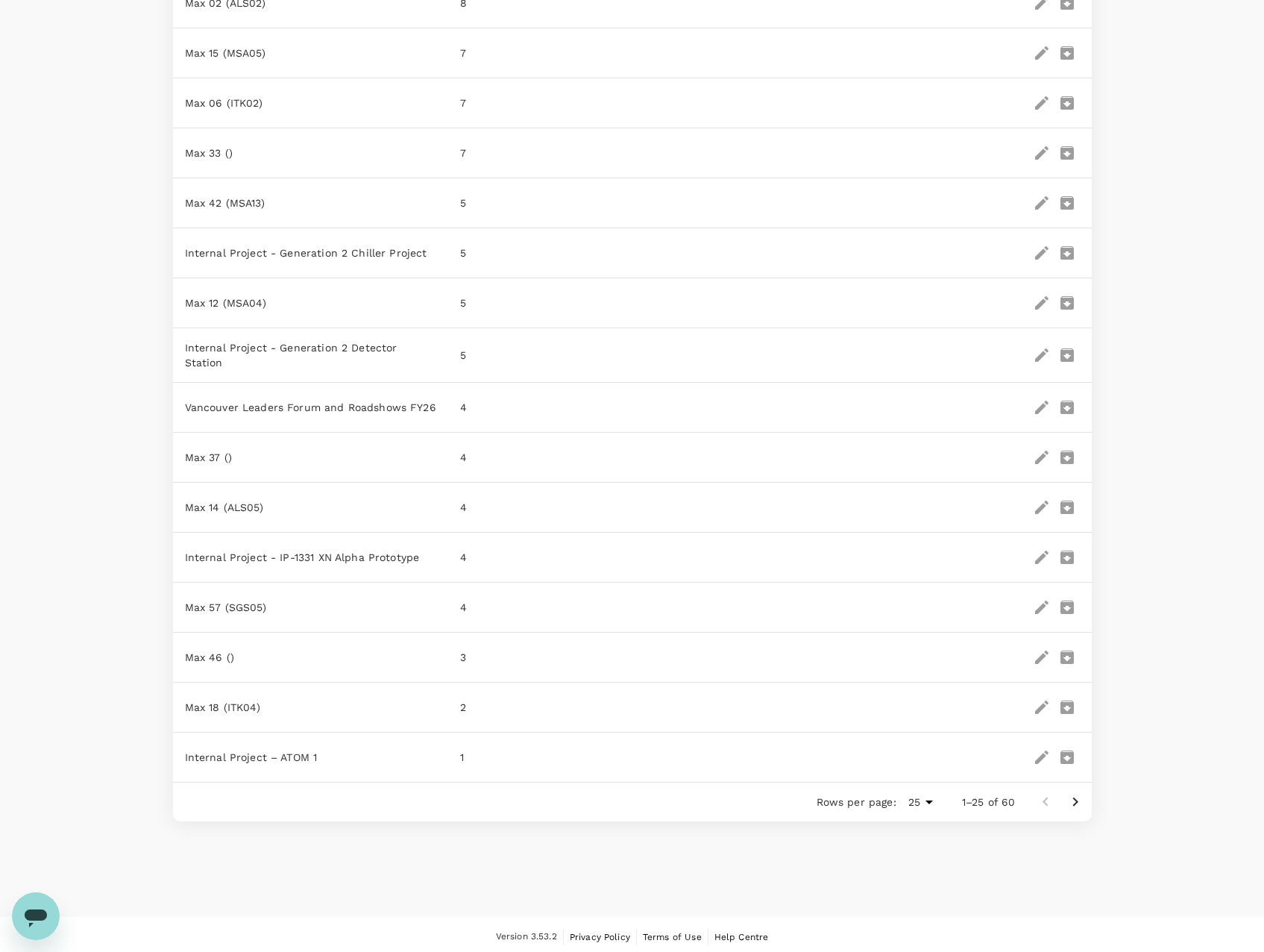
scroll to position [750, 0]
click at [1075, 798] on icon "Go to next page" at bounding box center [1075, 800] width 5 height 9
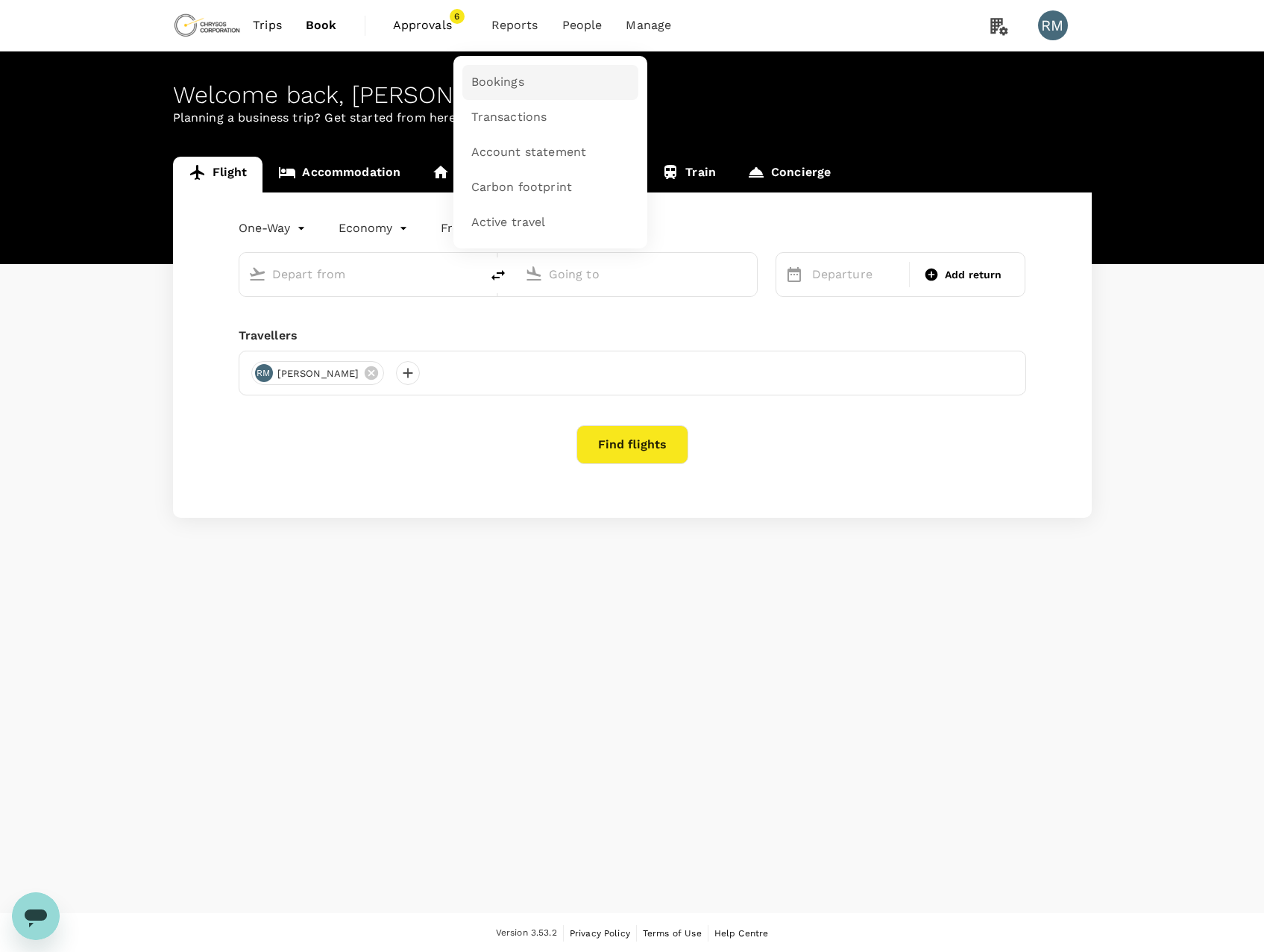
click at [512, 87] on span "Bookings" at bounding box center [498, 82] width 53 height 17
